Goal: Task Accomplishment & Management: Use online tool/utility

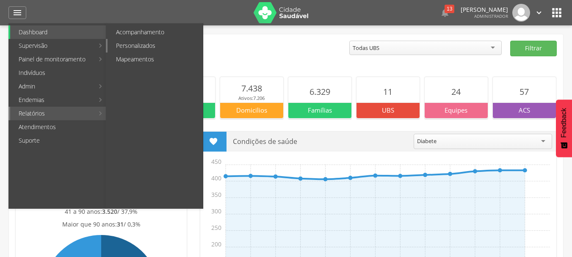
click at [138, 44] on link "Personalizados" at bounding box center [155, 46] width 95 height 14
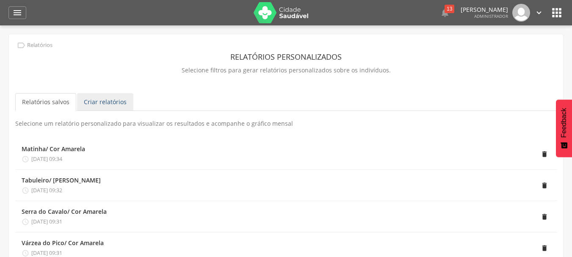
click at [106, 101] on link "Criar relatórios" at bounding box center [105, 102] width 56 height 18
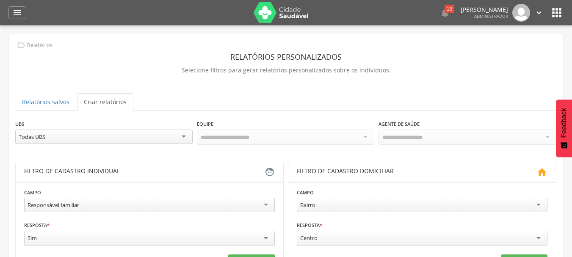
click at [184, 140] on div "Todas UBS" at bounding box center [104, 137] width 178 height 14
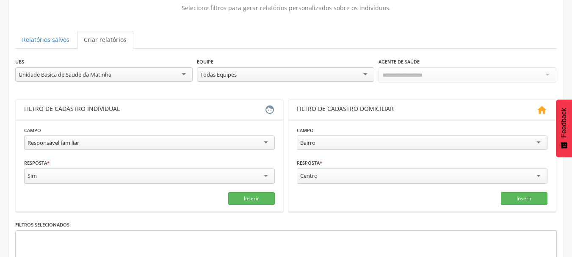
scroll to position [57, 0]
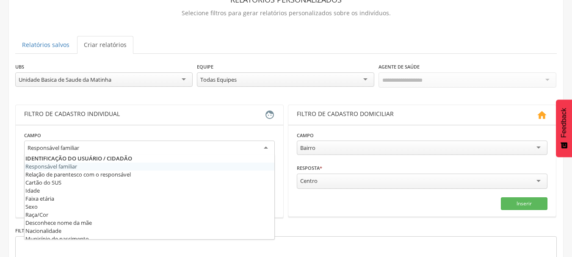
click at [265, 146] on div "Responsável familiar" at bounding box center [149, 148] width 251 height 15
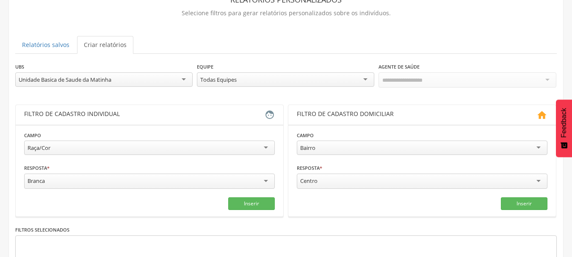
click at [264, 179] on div "Branca" at bounding box center [149, 181] width 251 height 15
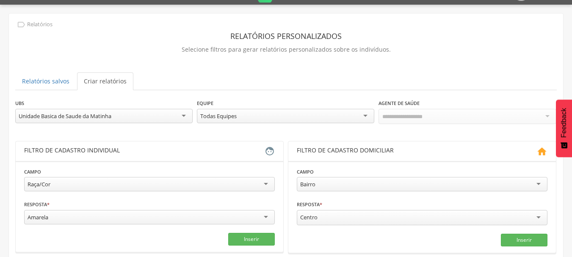
scroll to position [15, 0]
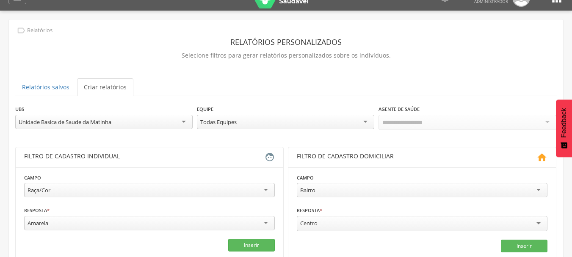
click at [361, 120] on div "Todas Equipes" at bounding box center [286, 122] width 178 height 14
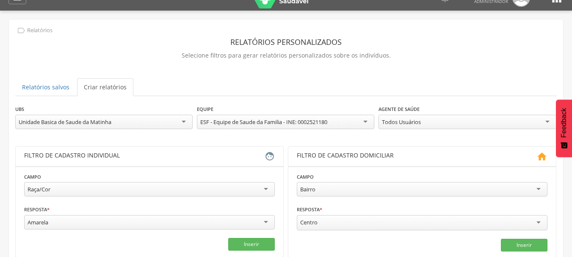
click at [543, 118] on div "Todos Usuários" at bounding box center [468, 122] width 178 height 14
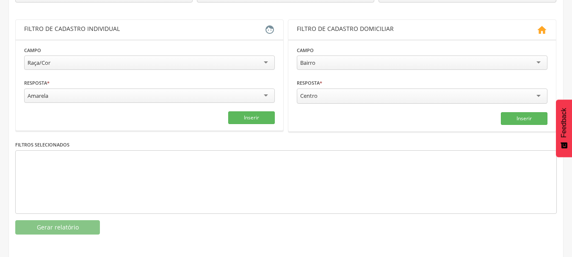
scroll to position [142, 0]
click at [253, 117] on button "Inserir" at bounding box center [251, 117] width 47 height 13
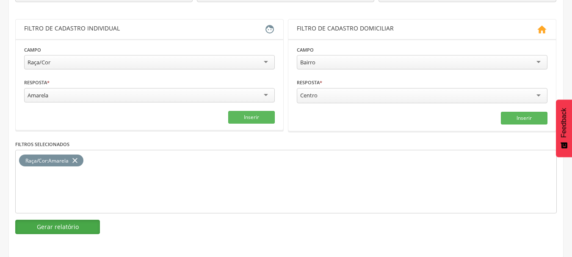
click at [78, 227] on button "Gerar relatório" at bounding box center [57, 227] width 85 height 14
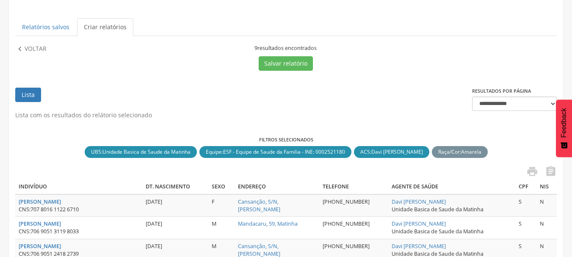
scroll to position [66, 0]
